Goal: Navigation & Orientation: Find specific page/section

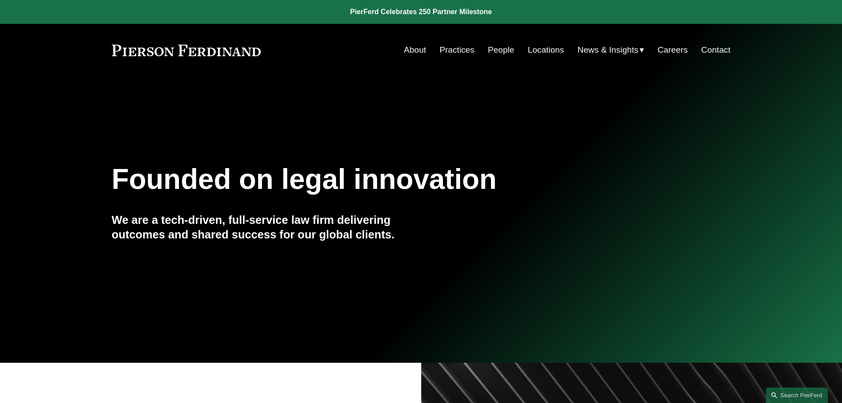
click at [496, 50] on link "People" at bounding box center [501, 50] width 27 height 17
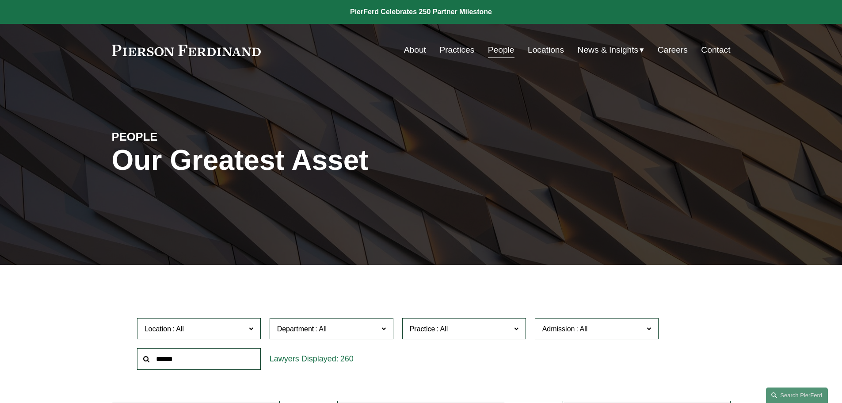
click at [204, 56] on link at bounding box center [186, 50] width 149 height 11
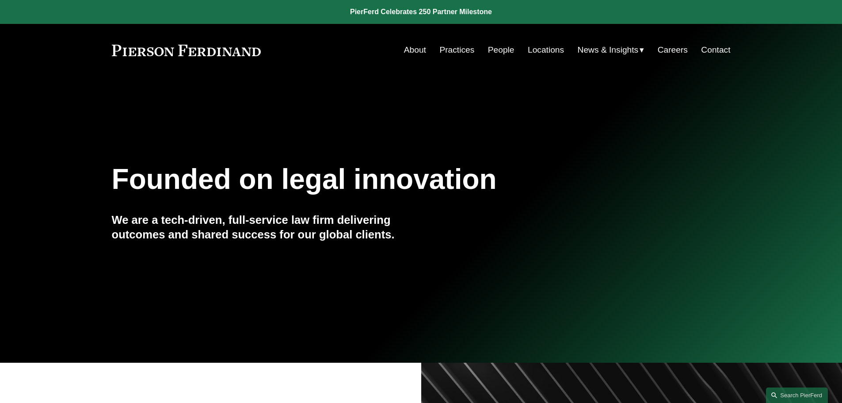
click at [491, 48] on link "People" at bounding box center [501, 50] width 27 height 17
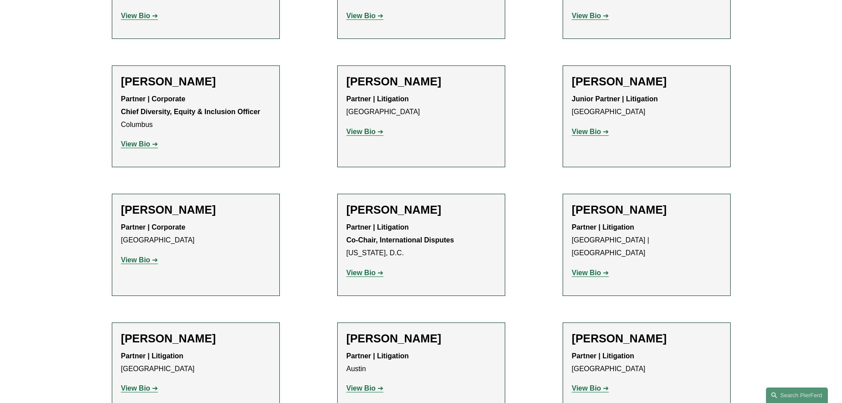
scroll to position [1459, 0]
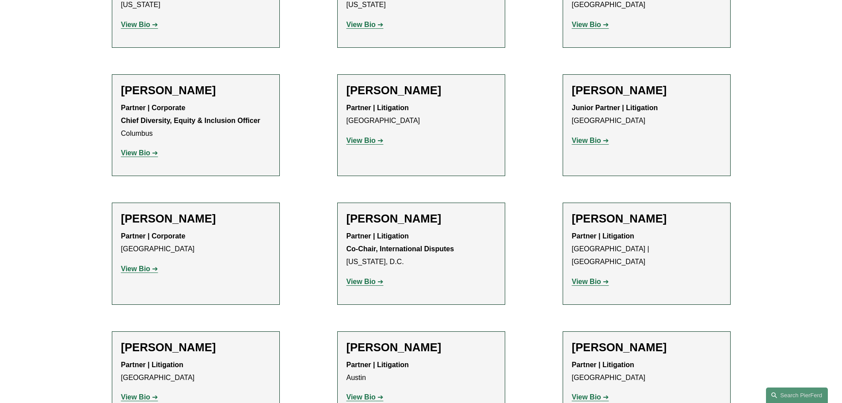
click at [581, 278] on strong "View Bio" at bounding box center [586, 282] width 29 height 8
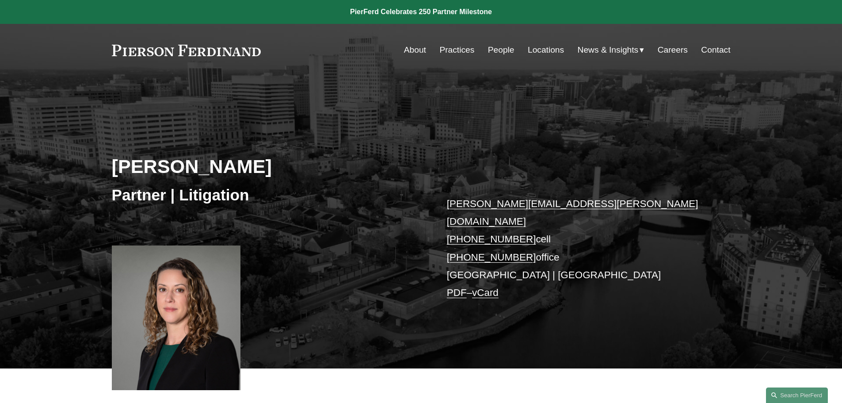
click at [185, 48] on link at bounding box center [186, 50] width 149 height 11
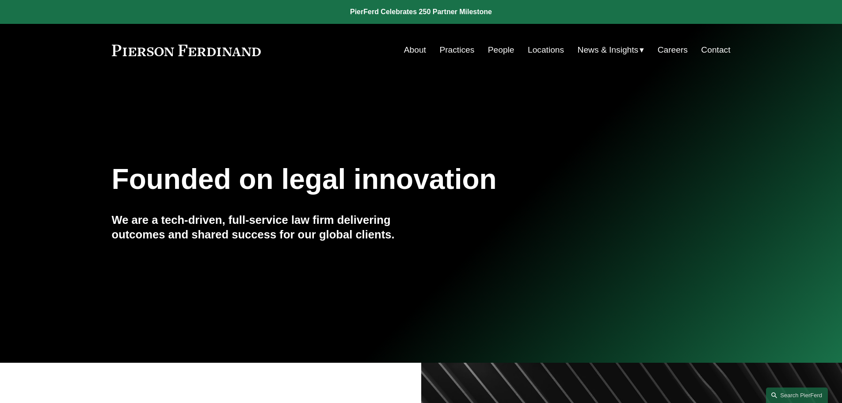
click at [498, 53] on link "People" at bounding box center [501, 50] width 27 height 17
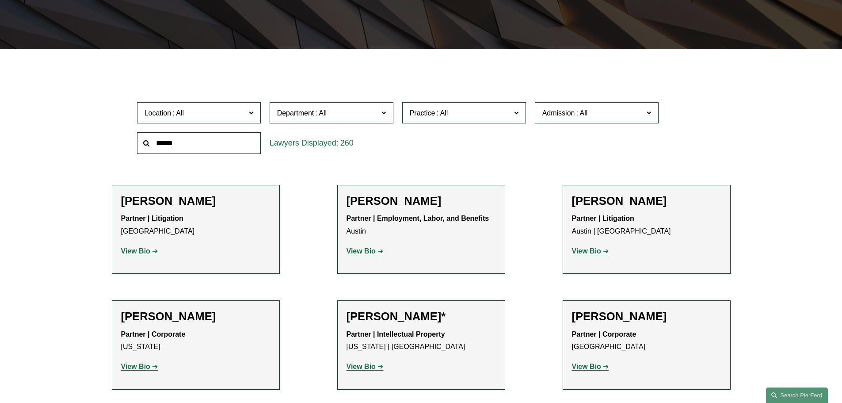
scroll to position [310, 0]
